Goal: Check status: Check status

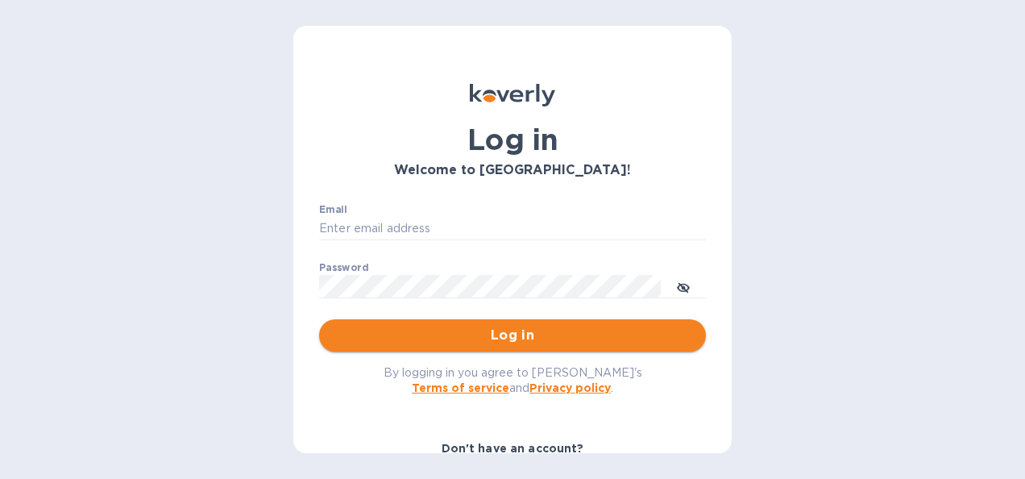
type input "[PERSON_NAME][EMAIL_ADDRESS][PERSON_NAME][PERSON_NAME][DOMAIN_NAME]"
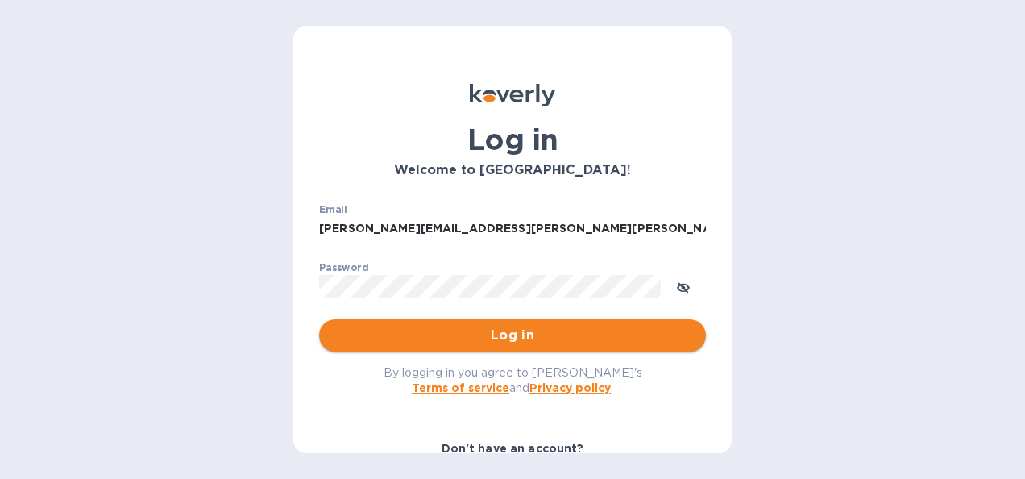
click at [474, 336] on span "Log in" at bounding box center [512, 335] width 361 height 19
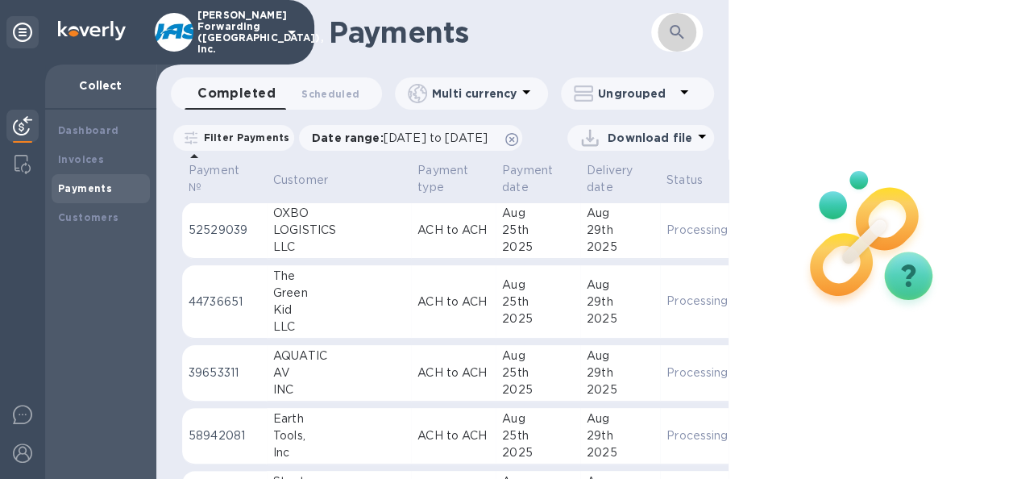
click at [690, 27] on button "button" at bounding box center [677, 32] width 39 height 39
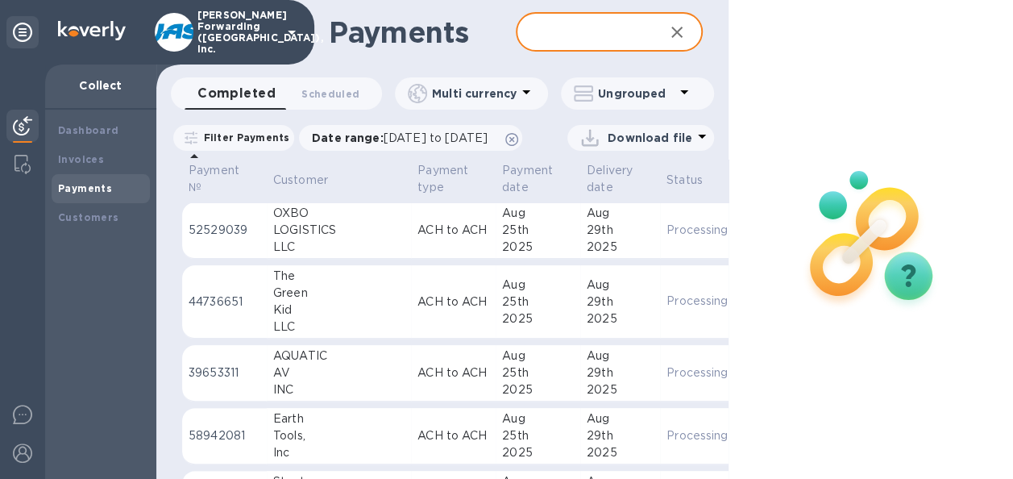
click at [618, 31] on input "text" at bounding box center [583, 32] width 135 height 39
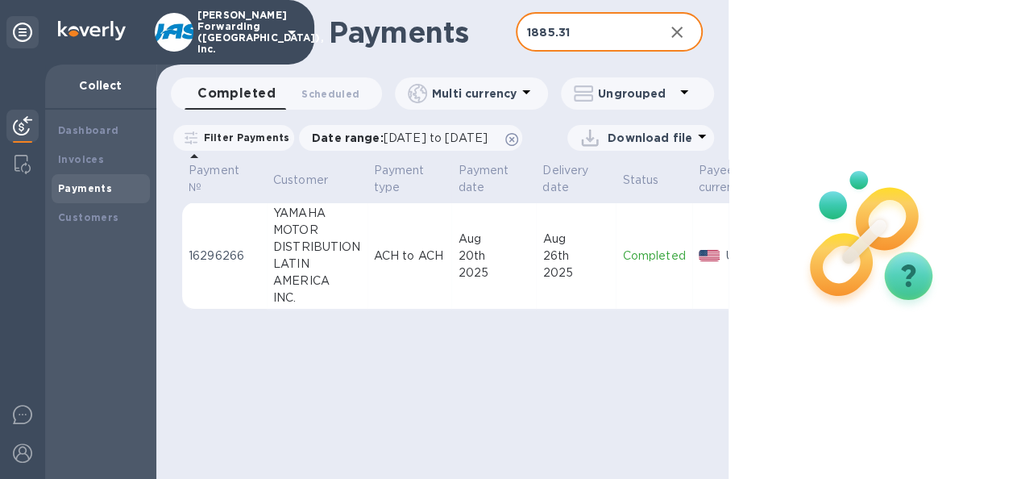
click at [542, 247] on div "Aug" at bounding box center [575, 239] width 67 height 17
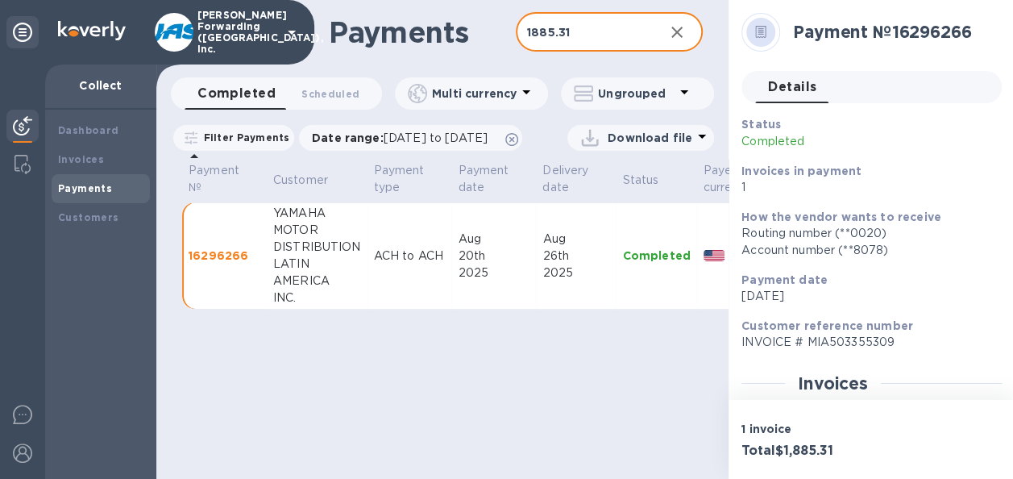
drag, startPoint x: 610, startPoint y: 26, endPoint x: 439, endPoint y: 56, distance: 174.3
click at [439, 56] on div "Payments 1885.31 ​" at bounding box center [442, 32] width 572 height 64
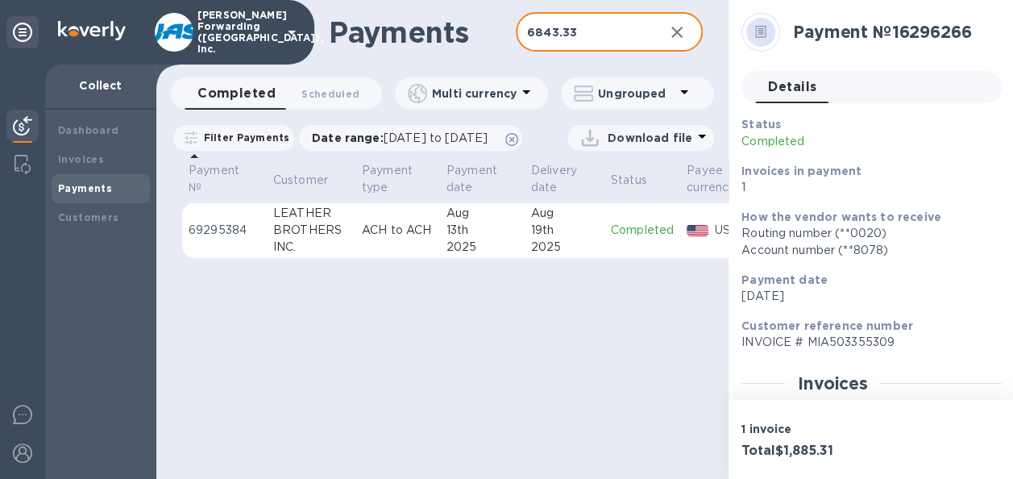
type input "6843.33"
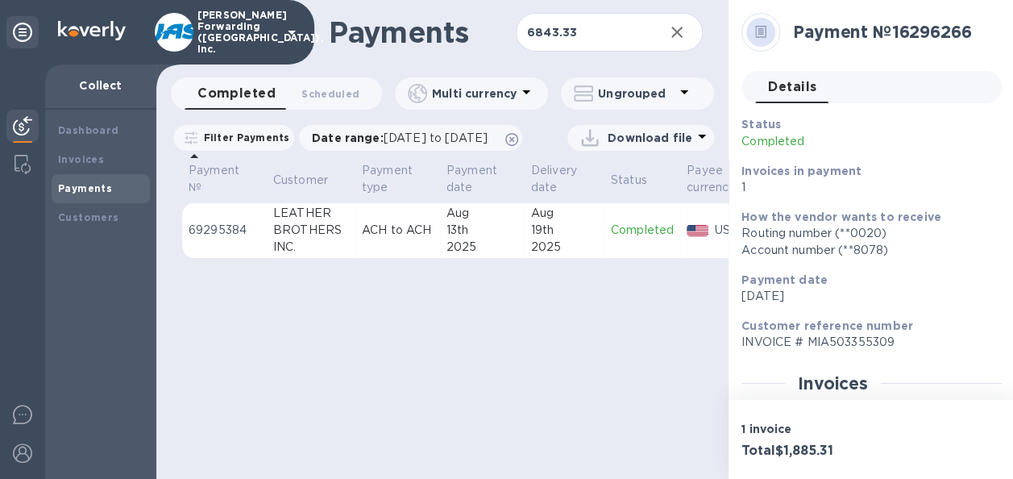
click at [432, 259] on td "ACH to ACH" at bounding box center [397, 230] width 85 height 56
